Goal: Task Accomplishment & Management: Complete application form

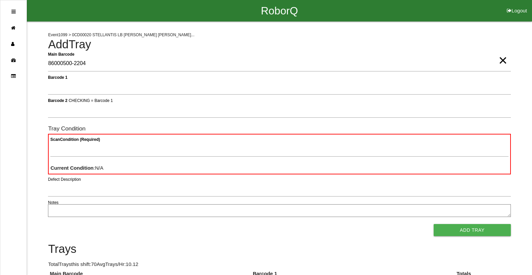
type Barcode "86000500-2204"
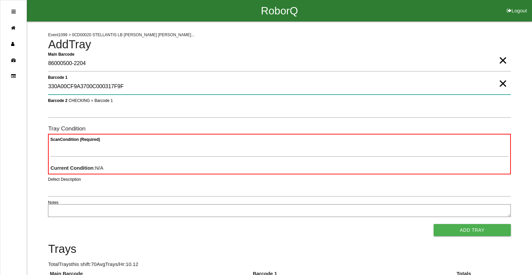
type 1 "330A00CF9A3700C000317F9F"
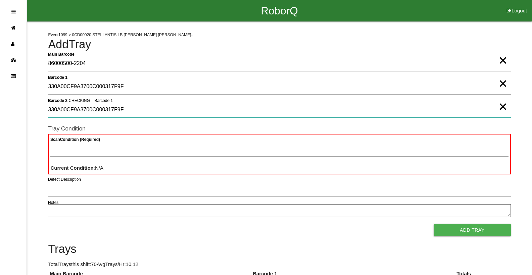
type 2 "330A00CF9A3700C000317F9F"
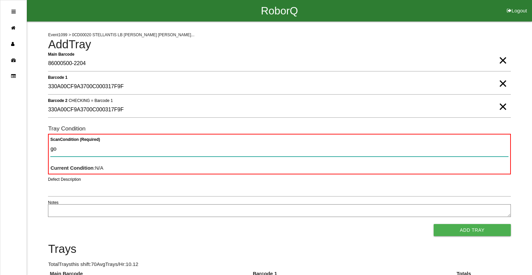
type Condition "goo"
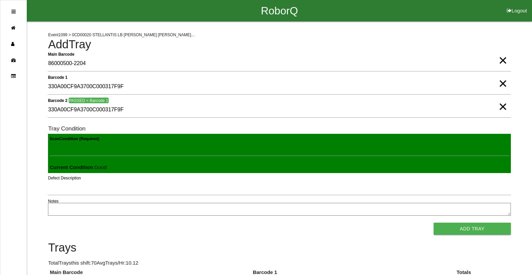
click at [434, 223] on button "Add Tray" at bounding box center [472, 229] width 77 height 12
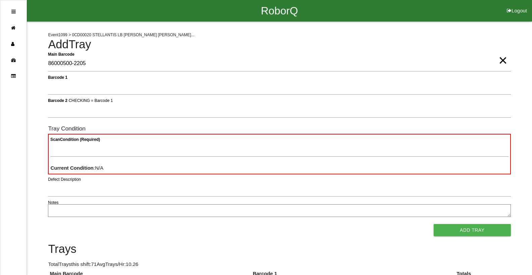
type Barcode "86000500-2205"
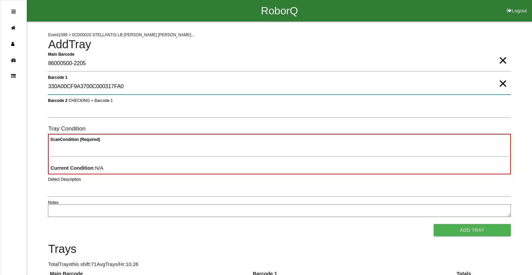
type 1 "330A00CF9A3700C000317FA0"
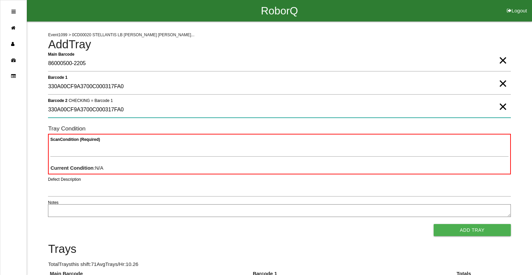
type 2 "330A00CF9A3700C000317FA0"
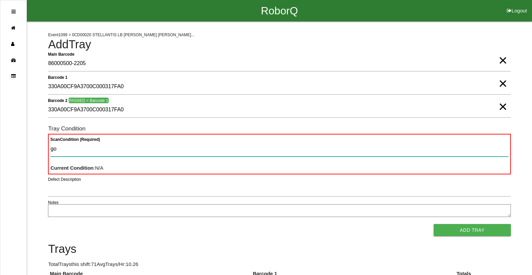
type Condition "goo"
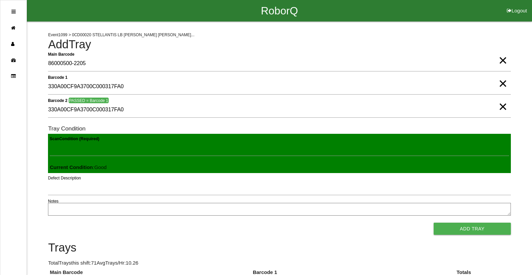
click at [434, 223] on button "Add Tray" at bounding box center [472, 229] width 77 height 12
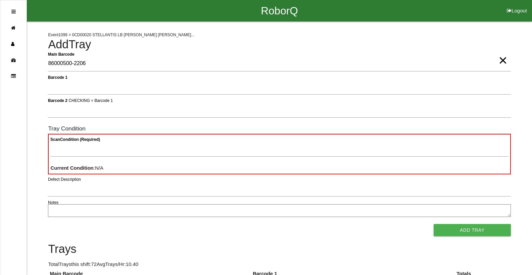
type Barcode "86000500-2206"
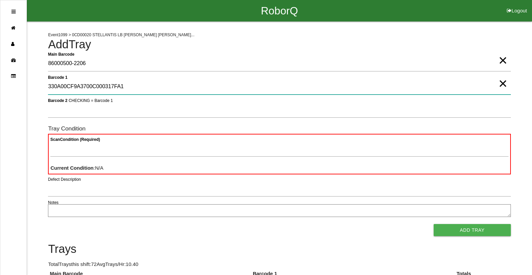
type 1 "330A00CF9A3700C000317FA1"
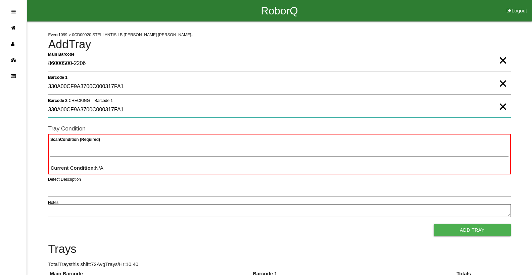
type 2 "330A00CF9A3700C000317FA1"
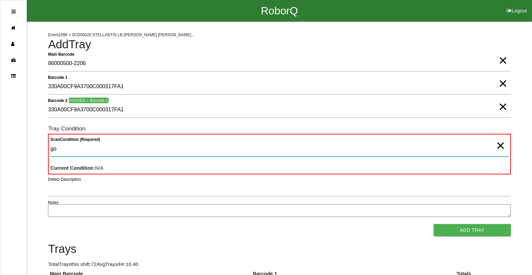
type Condition "goo"
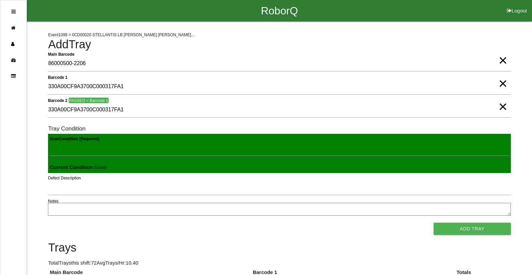
click at [434, 223] on button "Add Tray" at bounding box center [472, 229] width 77 height 12
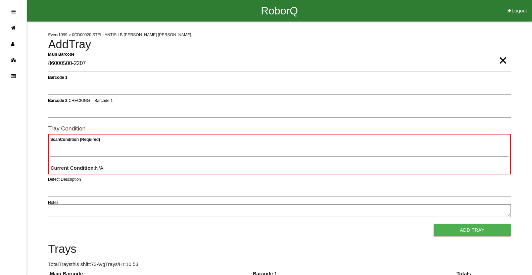
type Barcode "86000500-2207"
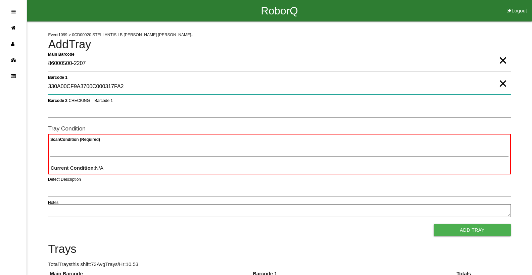
type 1 "330A00CF9A3700C000317FA2"
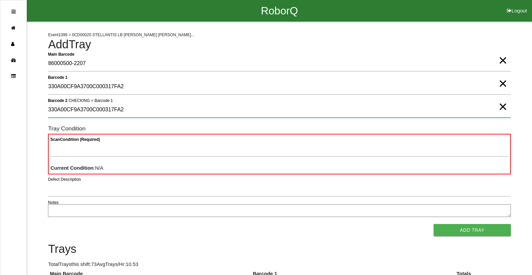
type 2 "330A00CF9A3700C000317FA2"
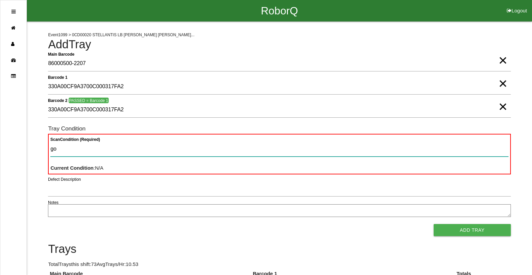
type Condition "goo"
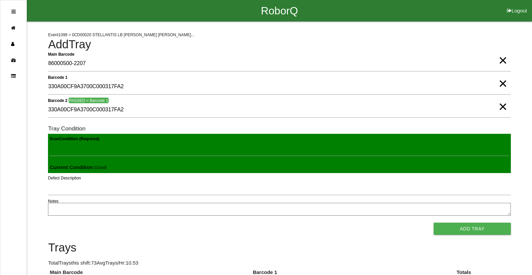
click button "Add Tray" at bounding box center [472, 229] width 77 height 12
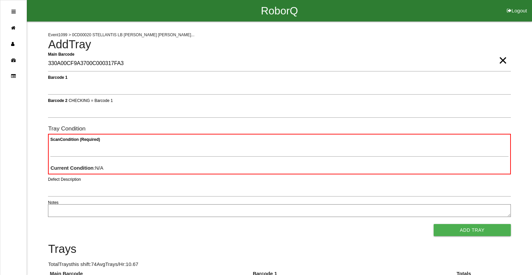
type Barcode "330A00CF9A3700C000317FA3"
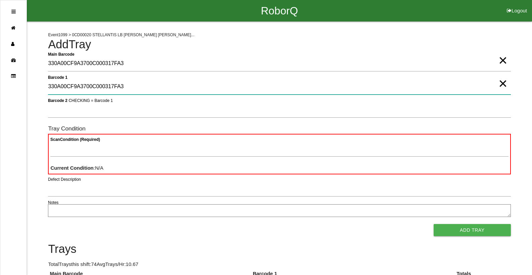
type 1 "330A00CF9A3700C000317FA3"
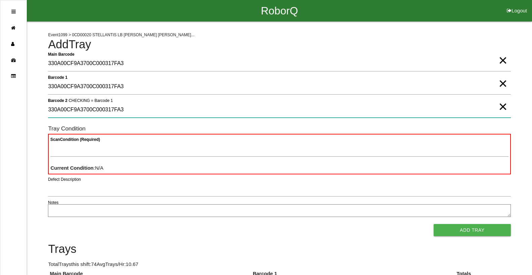
type 2 "330A00CF9A3700C000317FA3"
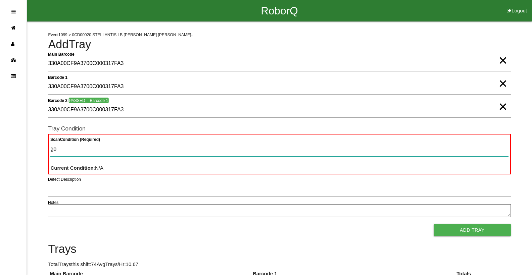
type Condition "goo"
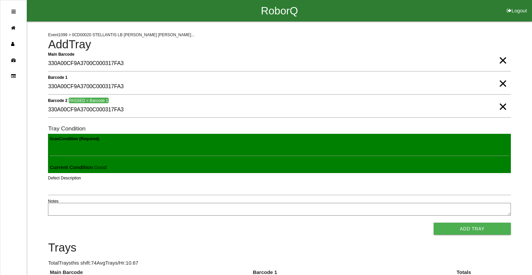
click at [434, 223] on button "Add Tray" at bounding box center [472, 229] width 77 height 12
